Goal: Obtain resource: Download file/media

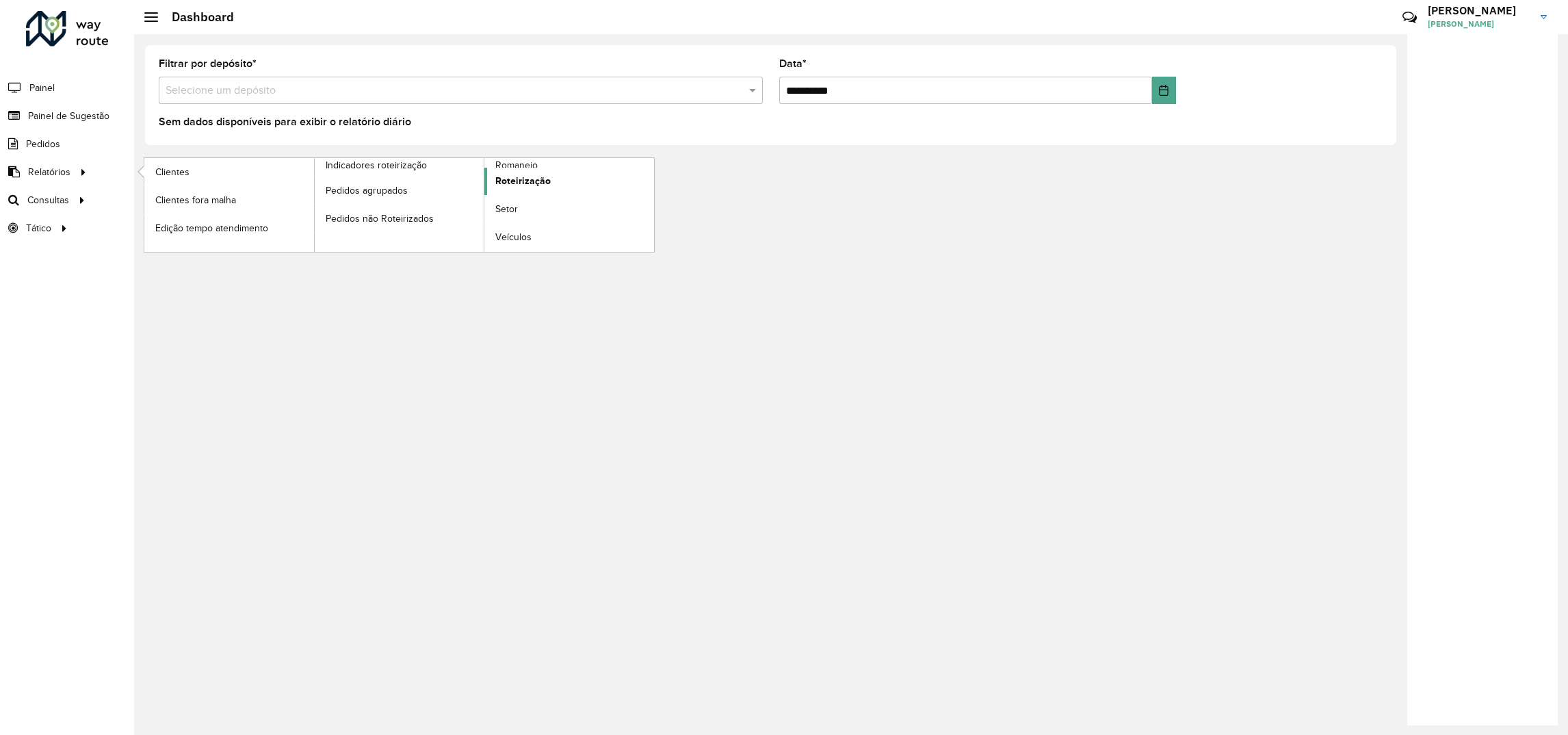
click at [512, 188] on span "Roteirização" at bounding box center [523, 181] width 55 height 15
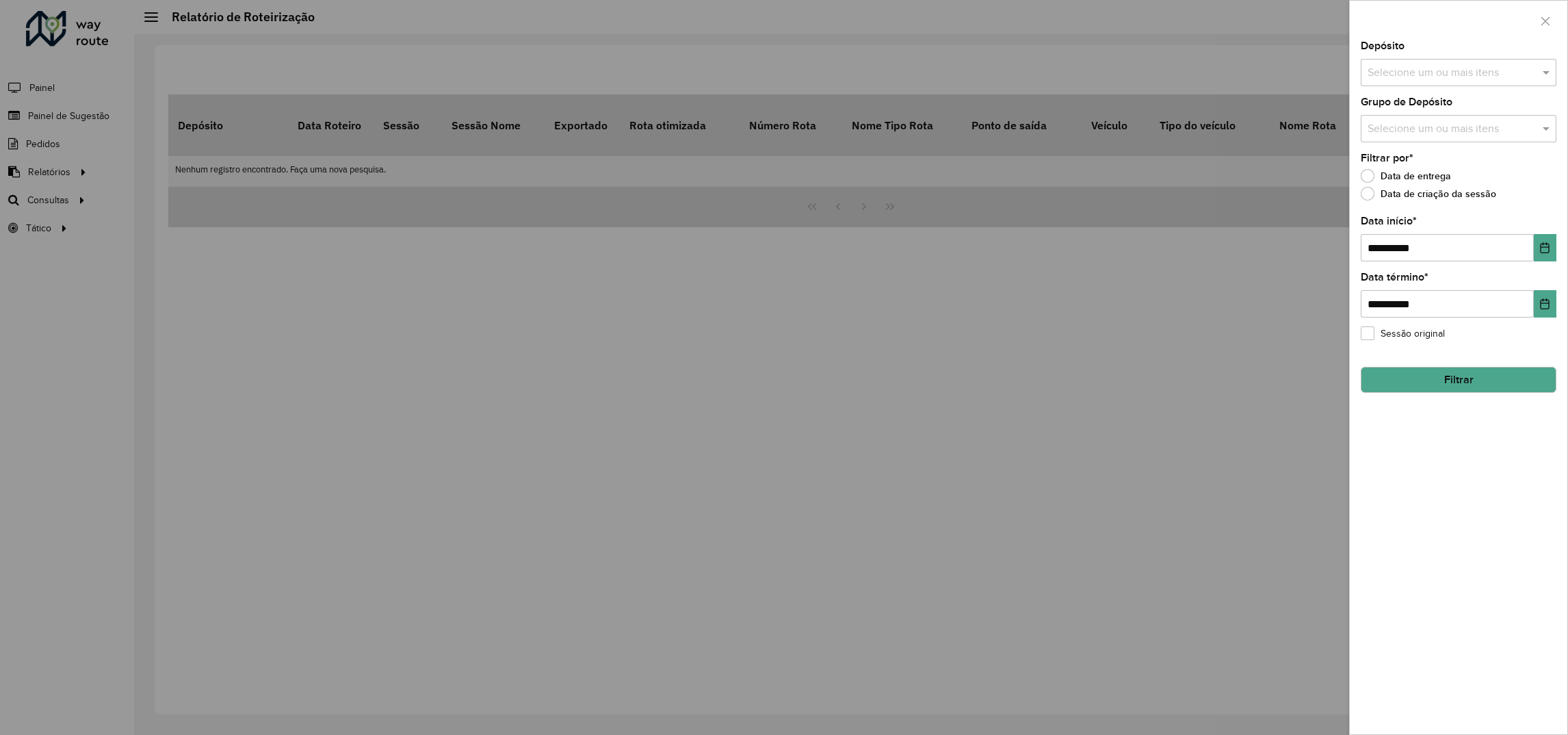
click at [1398, 76] on input "text" at bounding box center [1452, 73] width 175 height 16
click at [1392, 169] on div "CDD [GEOGRAPHIC_DATA][PERSON_NAME]" at bounding box center [1458, 164] width 194 height 24
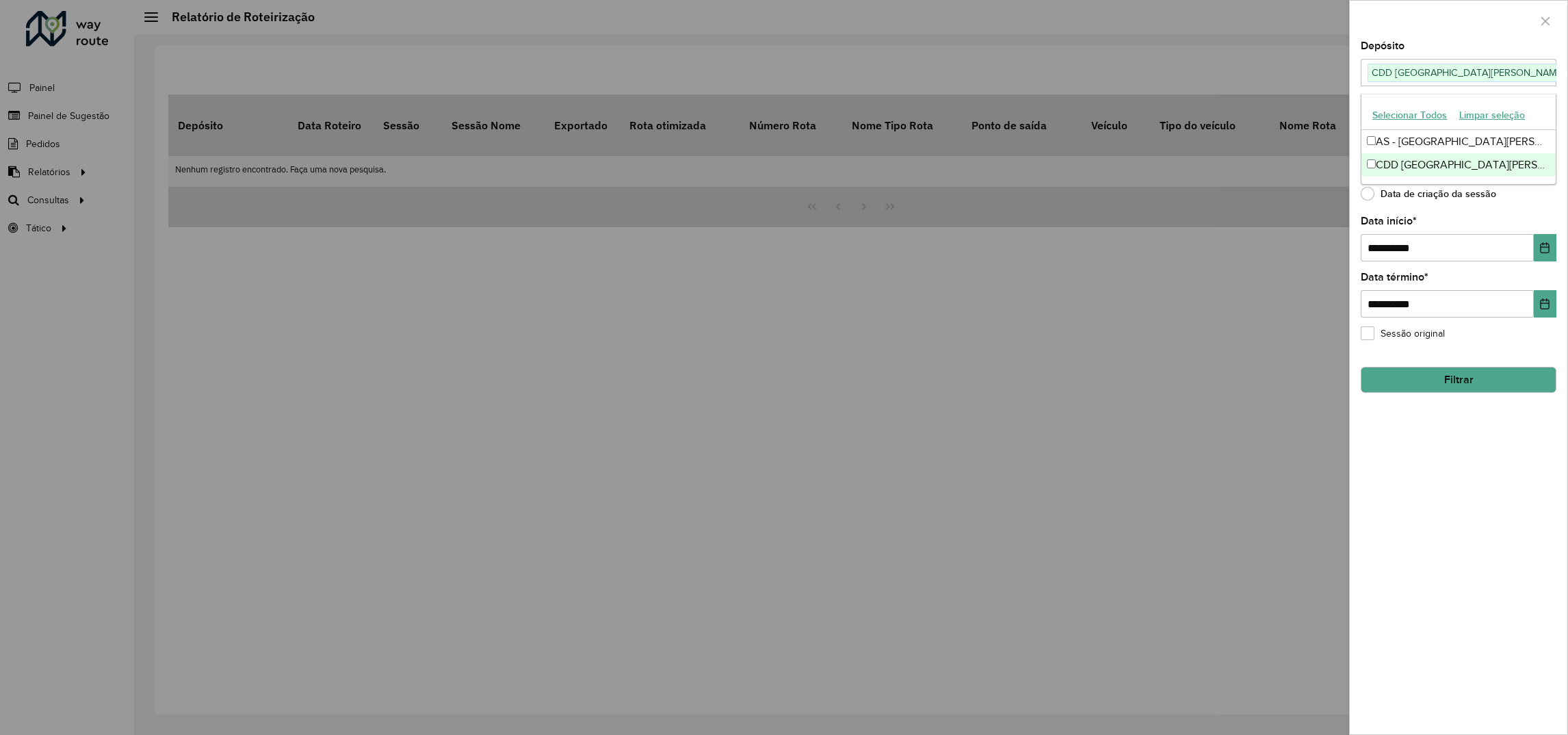
drag, startPoint x: 1439, startPoint y: 471, endPoint x: 1553, endPoint y: 292, distance: 212.2
click at [1439, 469] on div "**********" at bounding box center [1459, 387] width 218 height 693
click at [1541, 254] on button "Choose Date" at bounding box center [1545, 248] width 23 height 28
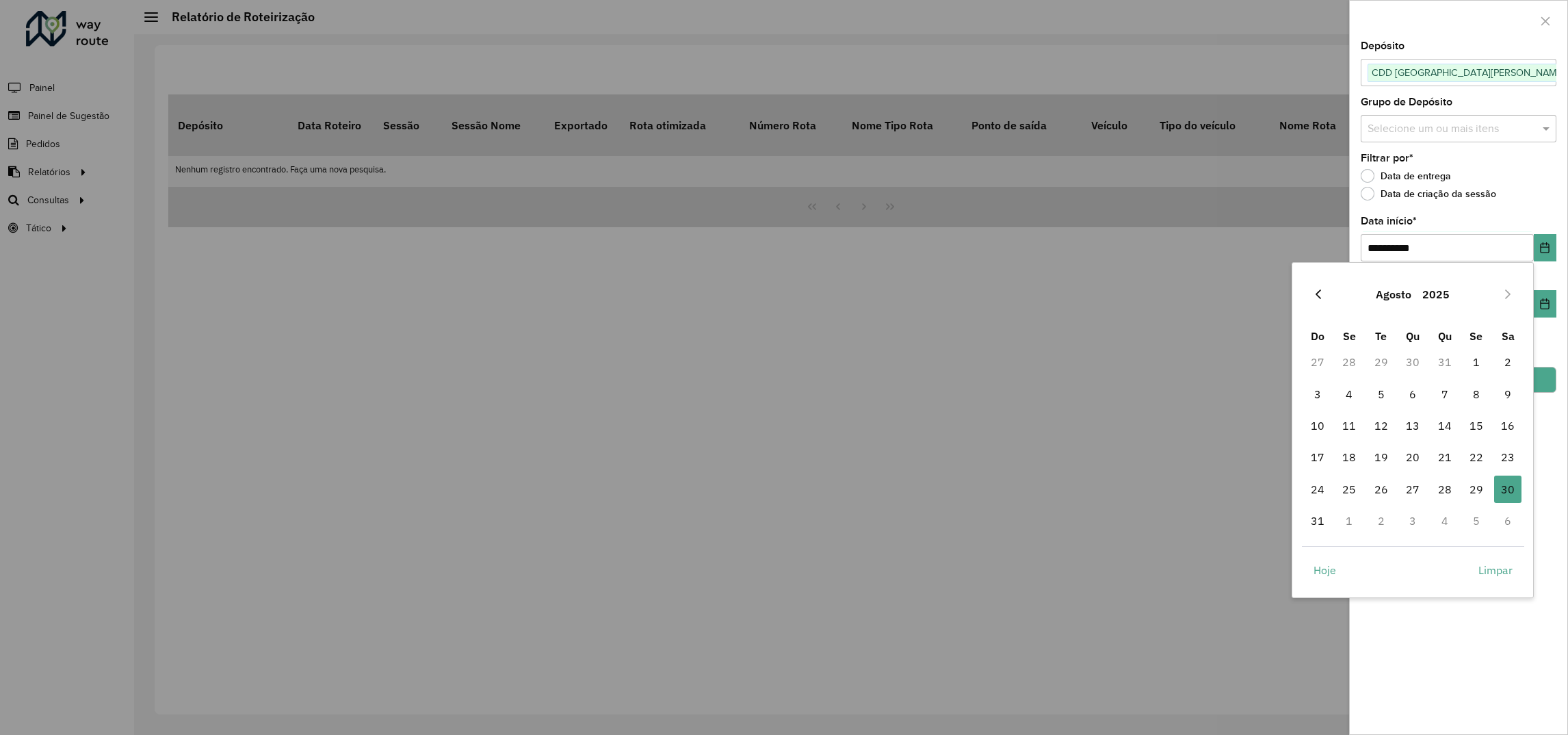
click at [1313, 296] on icon "Previous Month" at bounding box center [1318, 294] width 11 height 11
click at [1386, 363] on span "1" at bounding box center [1382, 362] width 28 height 28
type input "**********"
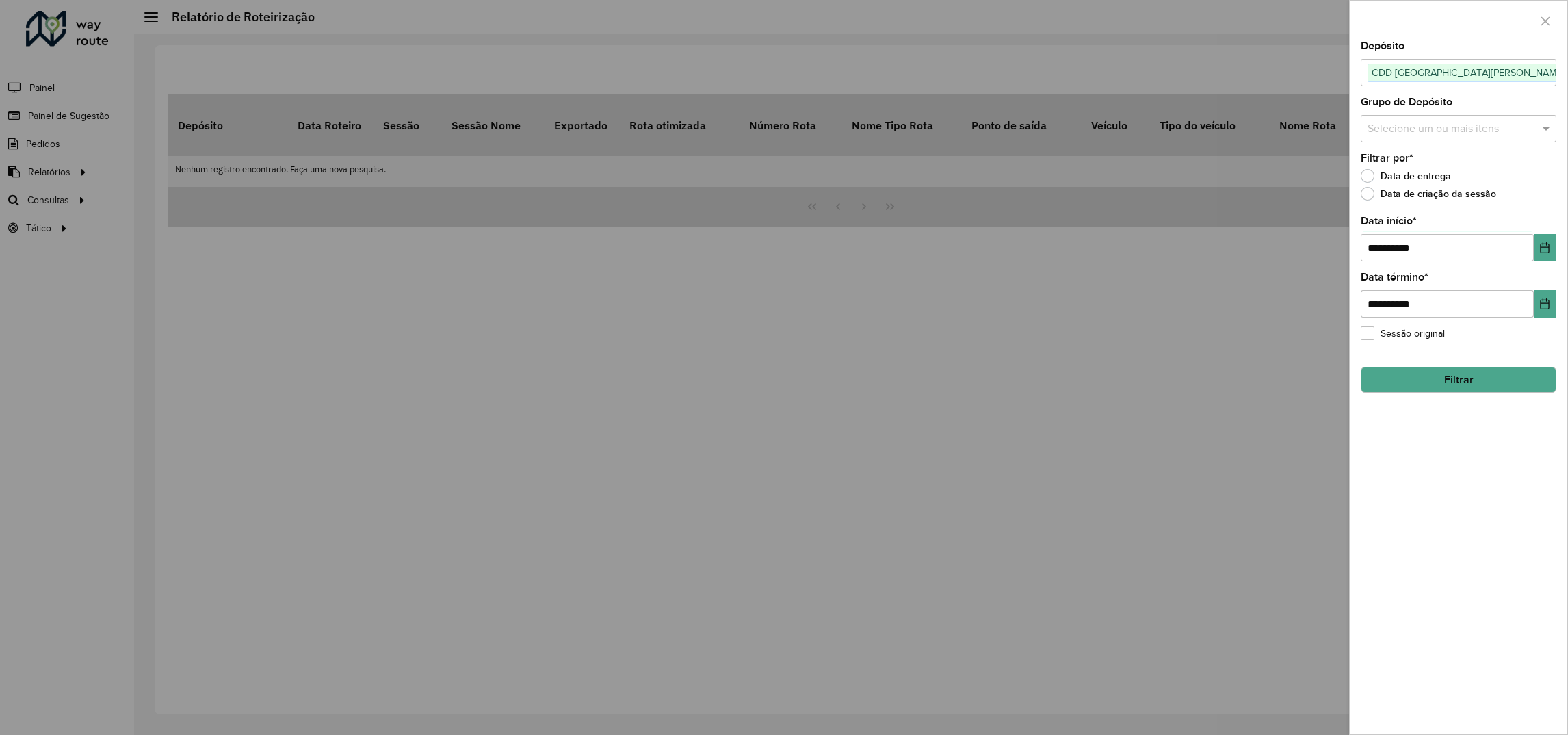
click at [1465, 388] on button "Filtrar" at bounding box center [1459, 380] width 196 height 26
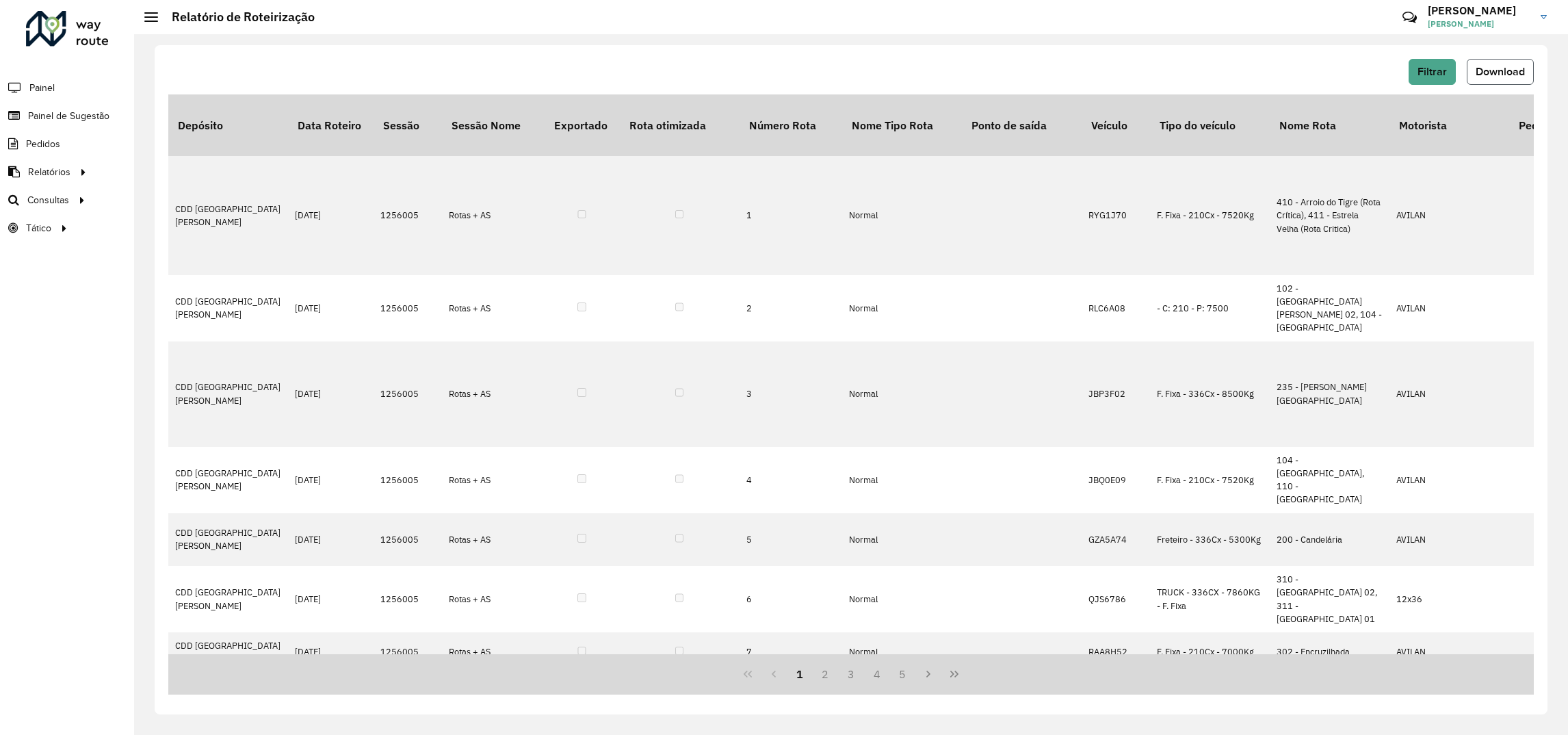
click at [1471, 64] on button "Download" at bounding box center [1500, 72] width 67 height 26
